Goal: Information Seeking & Learning: Learn about a topic

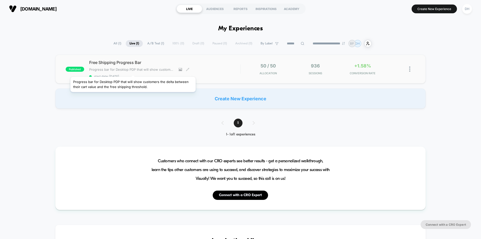
click at [133, 70] on span "Progress bar for Desktop PDP that will show customers the delta between their c…" at bounding box center [132, 69] width 86 height 4
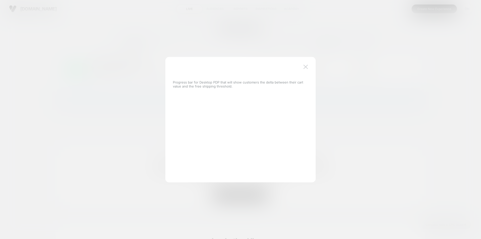
click at [306, 65] on img at bounding box center [305, 67] width 5 height 4
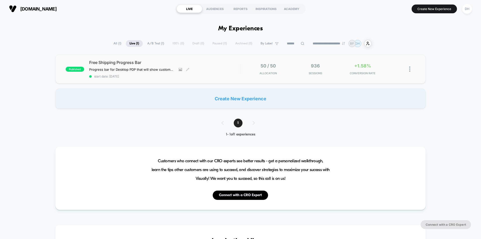
click at [357, 70] on div "+1.58% CONVERSION RATE" at bounding box center [362, 69] width 45 height 12
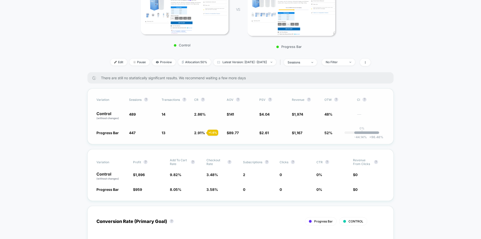
scroll to position [125, 0]
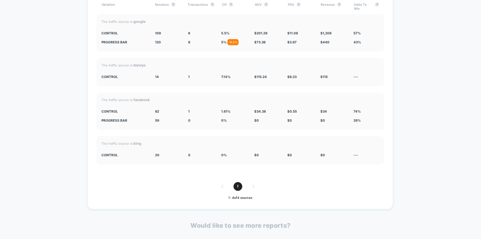
scroll to position [1502, 0]
click at [253, 185] on div "1" at bounding box center [239, 184] width 287 height 9
click at [253, 184] on div "1" at bounding box center [239, 184] width 287 height 9
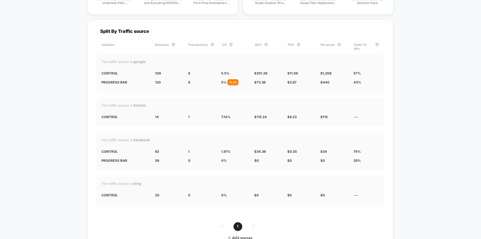
scroll to position [1452, 0]
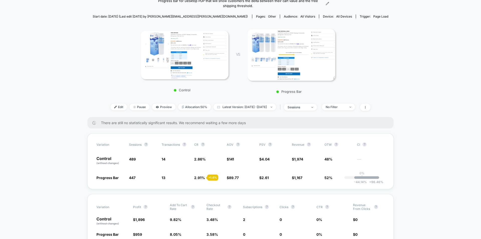
scroll to position [0, 0]
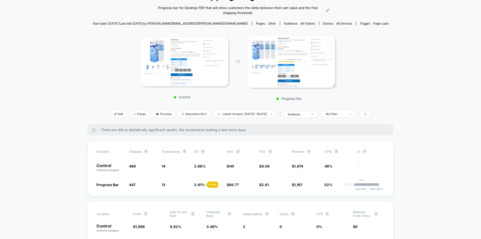
scroll to position [50, 0]
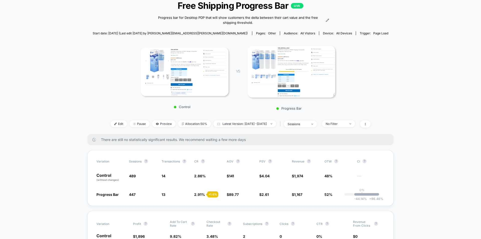
scroll to position [25, 0]
